Goal: Task Accomplishment & Management: Complete application form

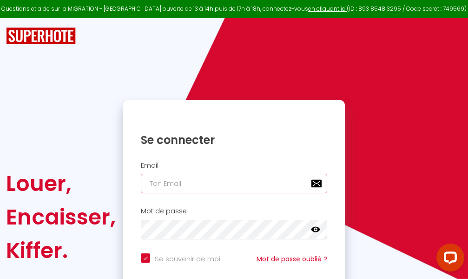
click at [211, 184] on input "email" at bounding box center [234, 184] width 187 height 20
type input "m"
checkbox input "true"
type input "ma"
checkbox input "true"
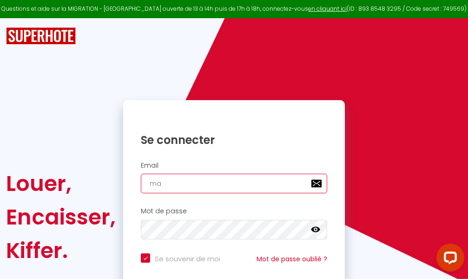
type input "mar"
checkbox input "true"
type input "marc"
checkbox input "true"
type input "marcd"
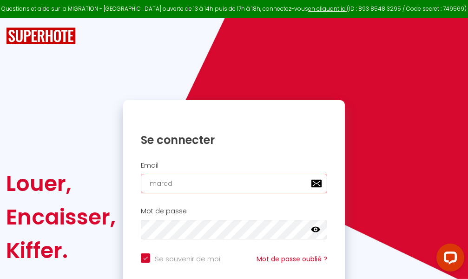
checkbox input "true"
type input "marcdp"
checkbox input "true"
type input "marcdpo"
checkbox input "true"
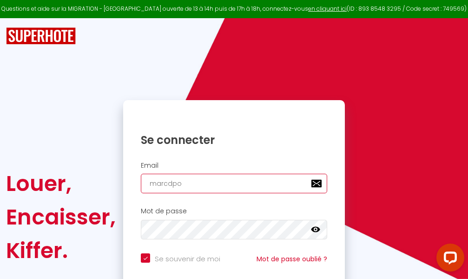
type input "marcdpoz"
checkbox input "true"
type input "marcdpoz."
checkbox input "true"
type input "marcdpoz.l"
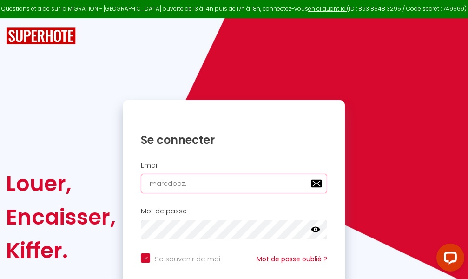
checkbox input "true"
type input "marcdpoz.lo"
checkbox input "true"
type input "marcdpoz.loc"
checkbox input "true"
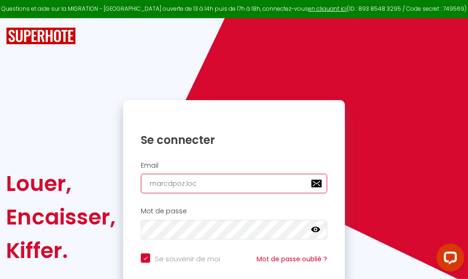
type input "marcdpoz.loca"
checkbox input "true"
type input "marcdpoz.locat"
checkbox input "true"
type input "marcdpoz.locati"
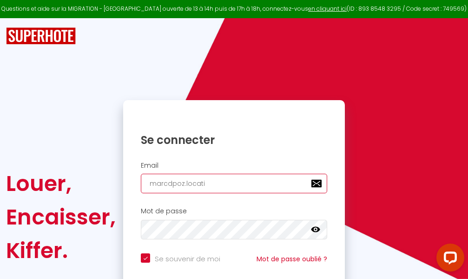
checkbox input "true"
type input "marcdpoz.locatio"
checkbox input "true"
type input "marcdpoz.location"
checkbox input "true"
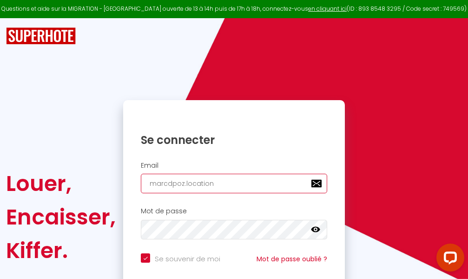
type input "marcdpoz.location@"
checkbox input "true"
type input "marcdpoz.location@g"
checkbox input "true"
type input "marcdpoz.location@gm"
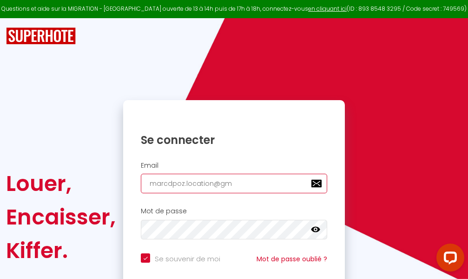
checkbox input "true"
type input "marcdpoz.location@gma"
checkbox input "true"
type input "marcdpoz.location@gmai"
checkbox input "true"
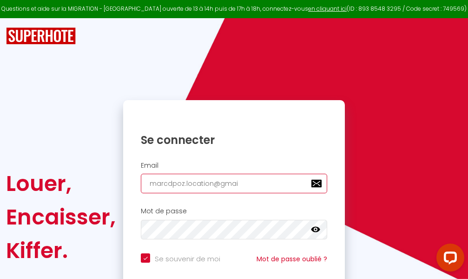
type input "[EMAIL_ADDRESS]"
checkbox input "true"
type input "[EMAIL_ADDRESS]."
checkbox input "true"
type input "marcdpoz.location@gmail.c"
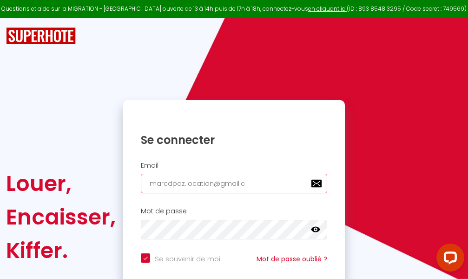
checkbox input "true"
type input "[EMAIL_ADDRESS][DOMAIN_NAME]"
checkbox input "true"
type input "[EMAIL_ADDRESS][DOMAIN_NAME]"
checkbox input "true"
